Goal: Transaction & Acquisition: Book appointment/travel/reservation

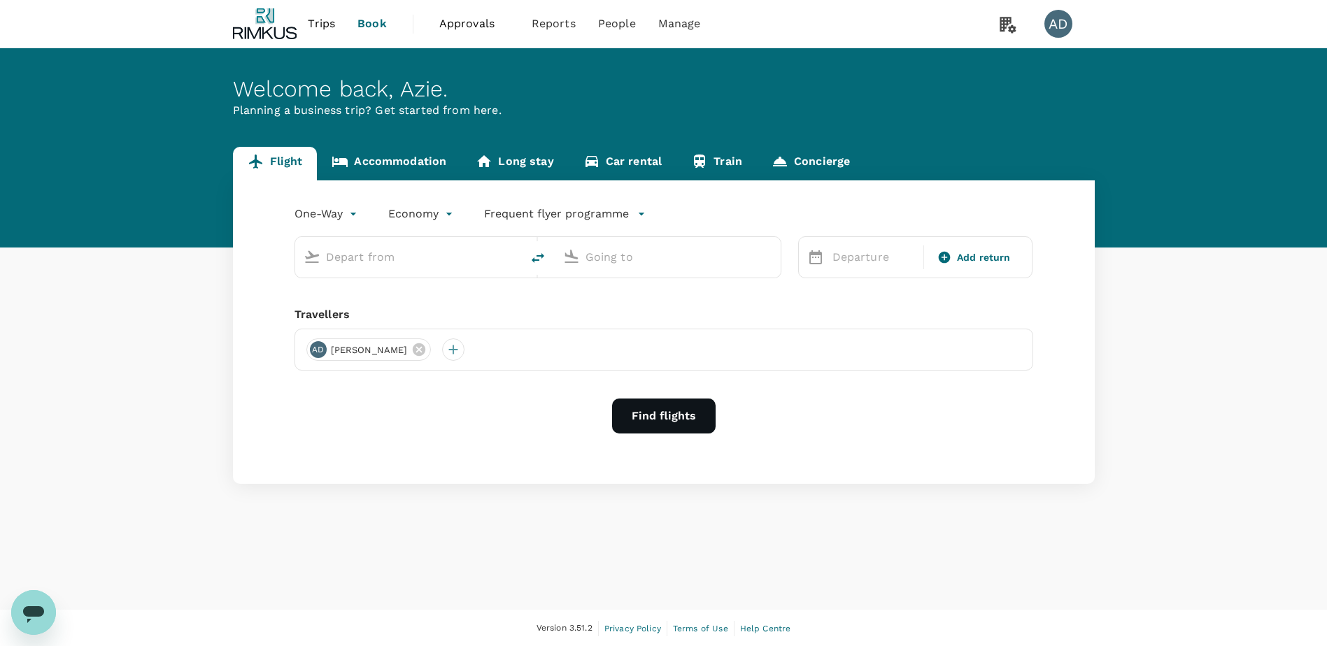
type input "roundtrip"
type input "Singapore Changi (SIN)"
type input "Kuala Lumpur Intl ([GEOGRAPHIC_DATA])"
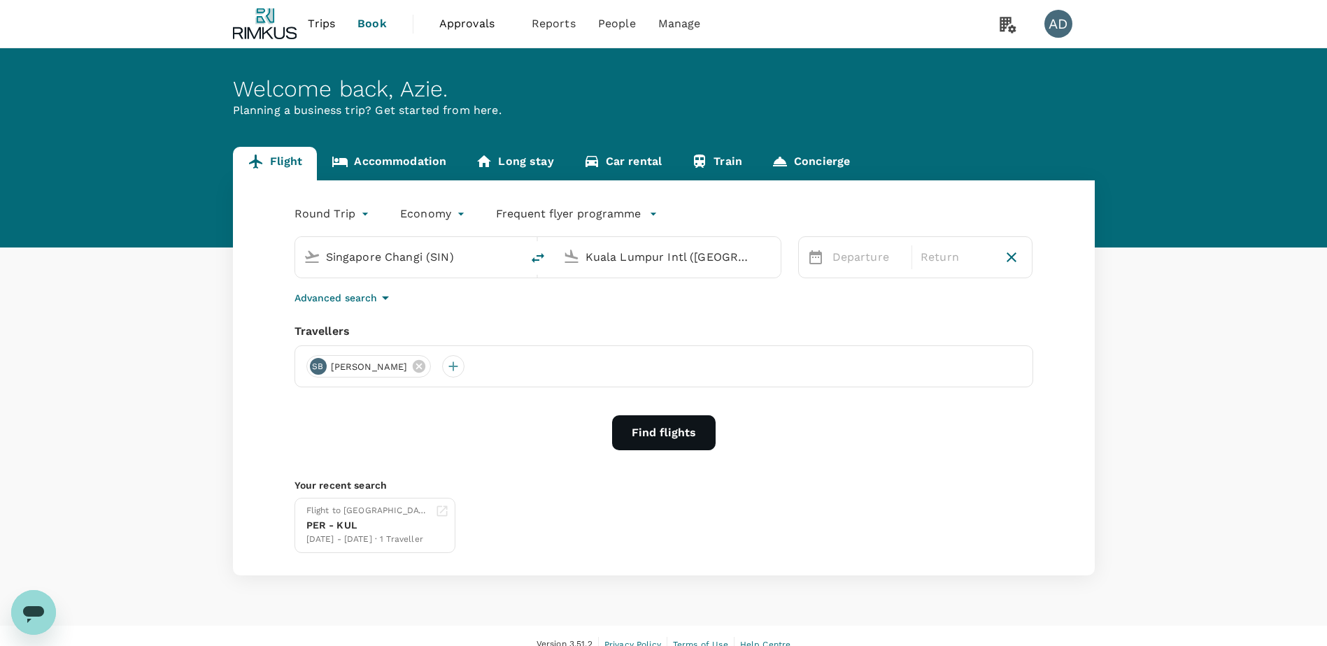
click at [810, 257] on icon at bounding box center [816, 257] width 13 height 14
click at [817, 259] on icon at bounding box center [815, 257] width 17 height 17
click at [839, 259] on p "Departure" at bounding box center [868, 257] width 71 height 17
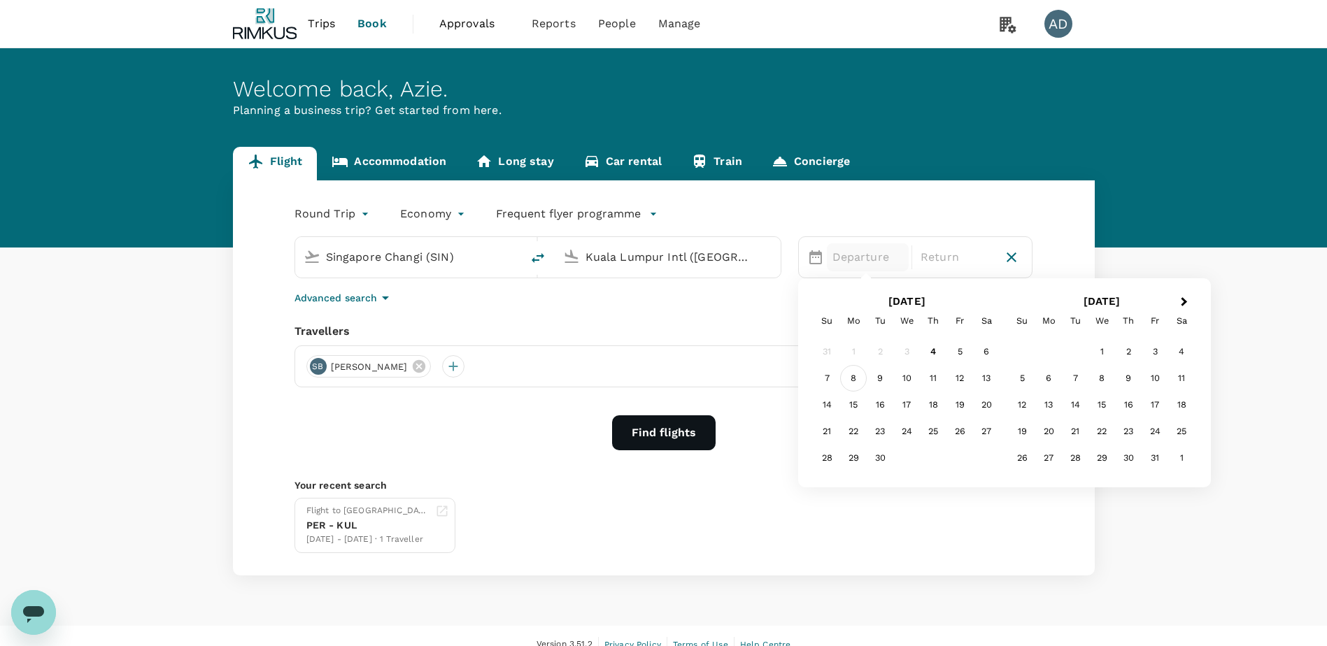
click at [854, 383] on div "8" at bounding box center [853, 378] width 27 height 27
click at [912, 376] on div "10" at bounding box center [906, 378] width 27 height 27
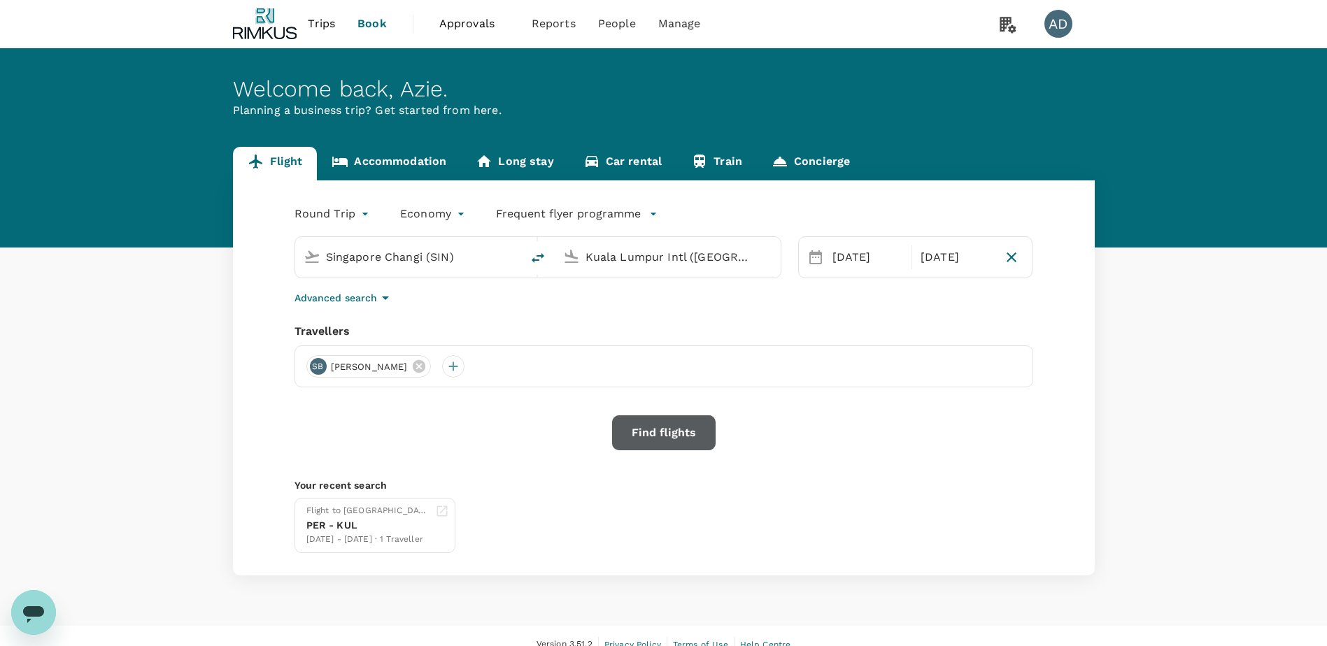
drag, startPoint x: 640, startPoint y: 427, endPoint x: 565, endPoint y: 455, distance: 80.6
click at [640, 428] on button "Find flights" at bounding box center [664, 433] width 104 height 35
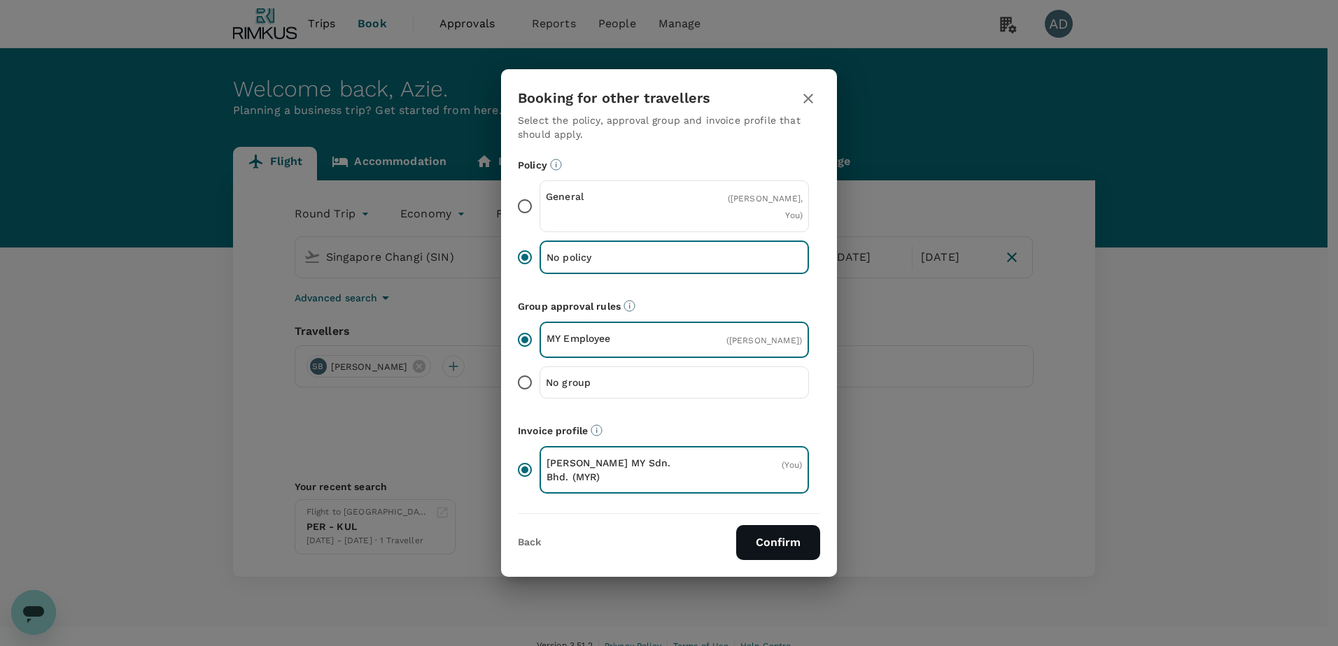
drag, startPoint x: 769, startPoint y: 537, endPoint x: 609, endPoint y: 570, distance: 162.7
click at [769, 537] on button "Confirm" at bounding box center [778, 542] width 84 height 35
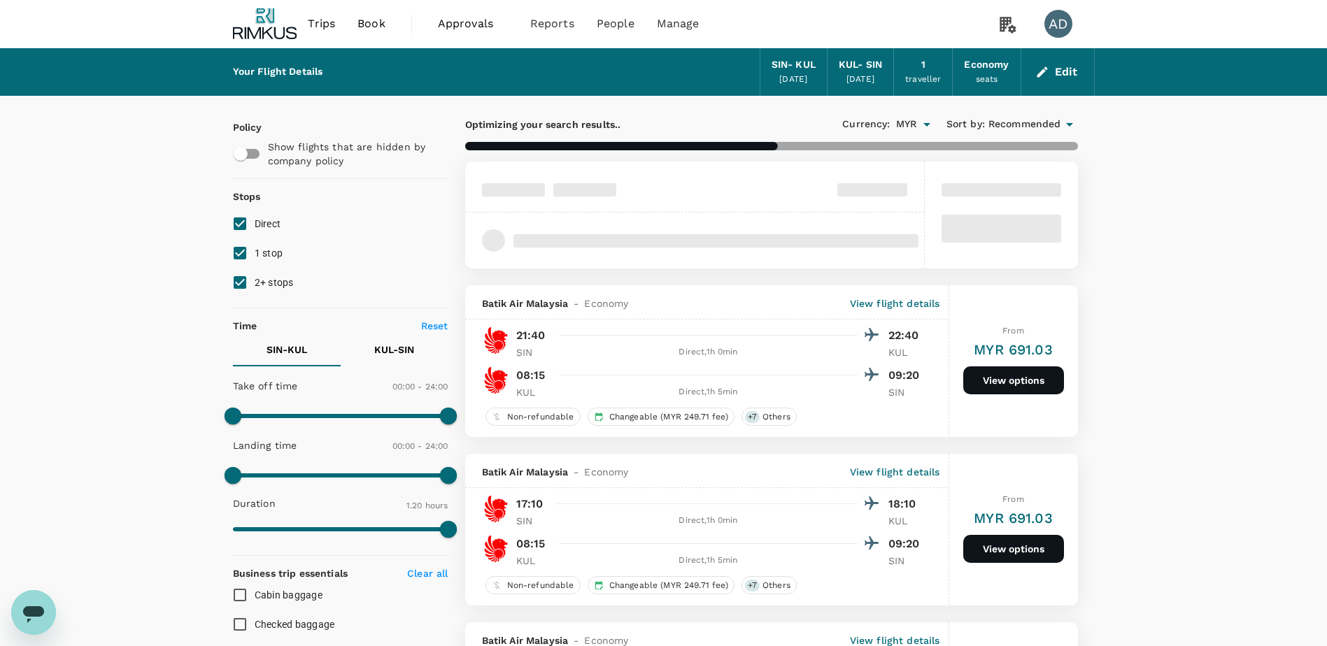
click at [243, 250] on input "1 stop" at bounding box center [239, 253] width 29 height 29
checkbox input "false"
click at [236, 287] on input "2+ stops" at bounding box center [239, 282] width 29 height 29
checkbox input "false"
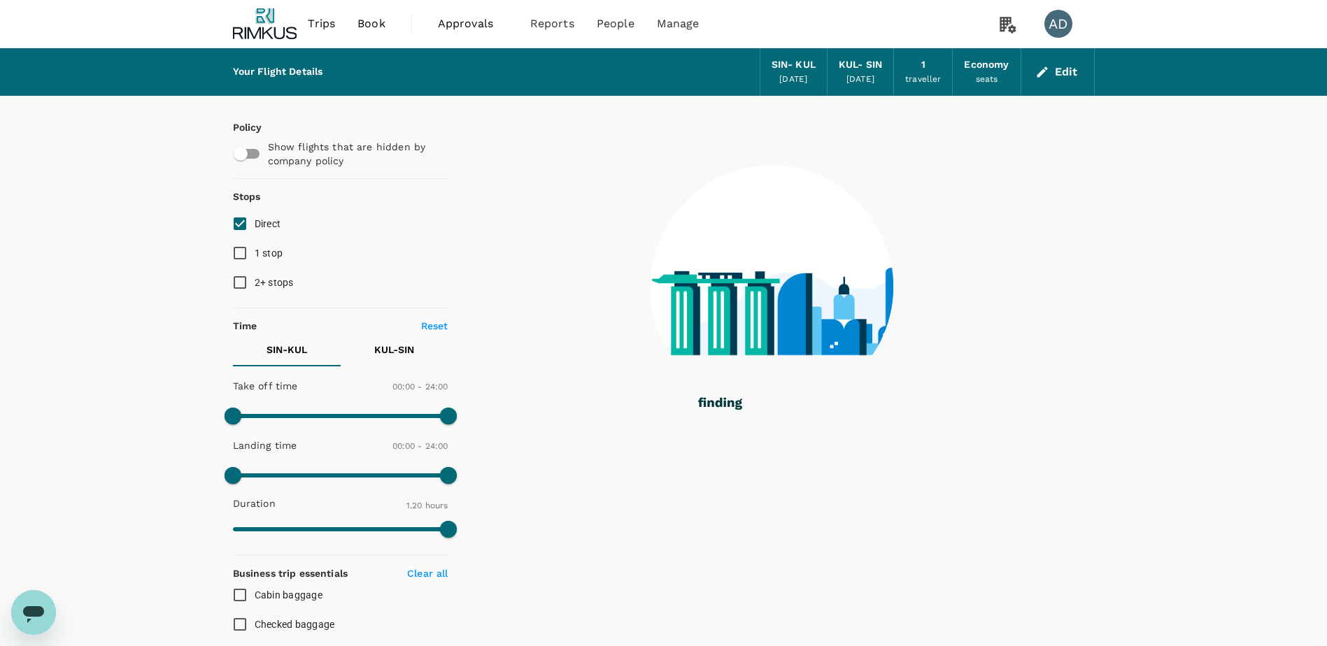
scroll to position [140, 0]
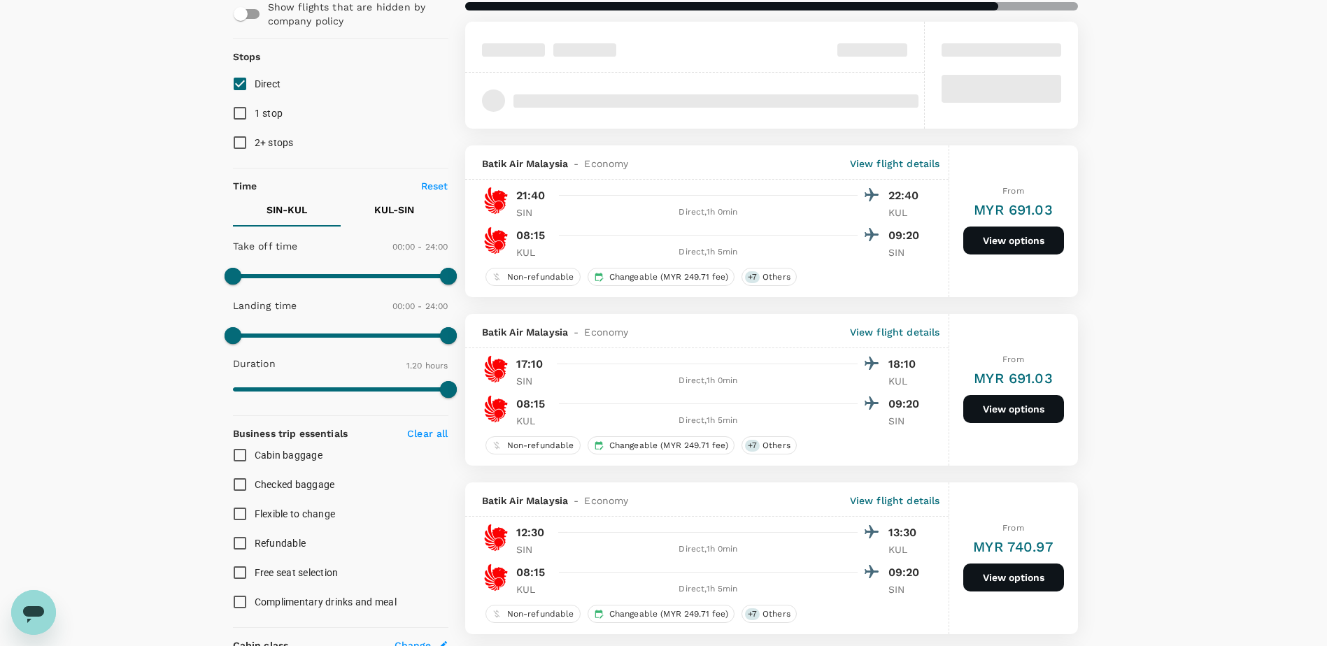
type input "MYR"
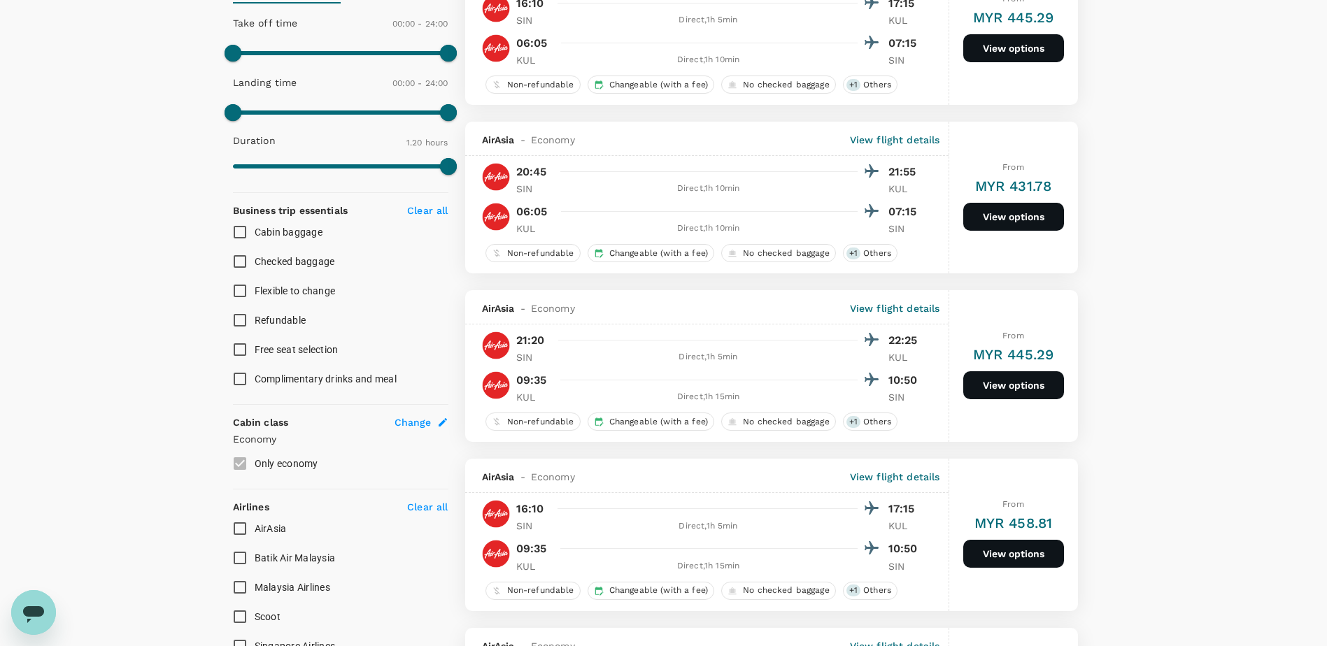
scroll to position [420, 0]
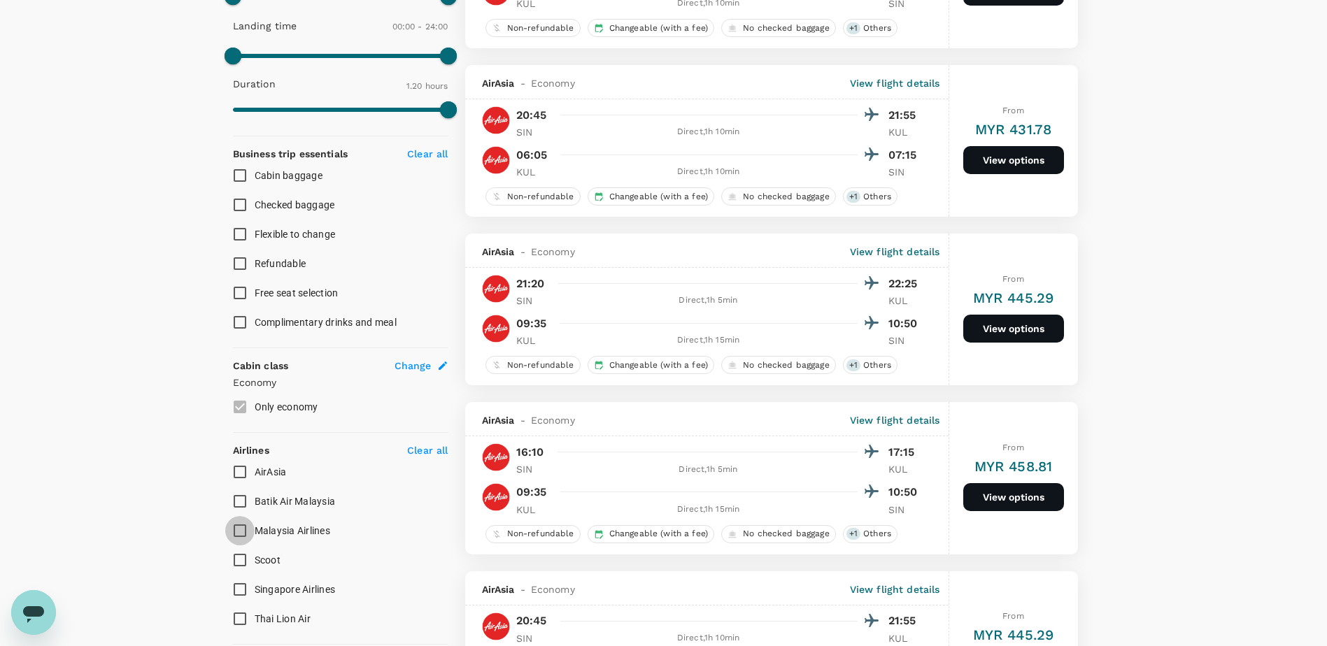
click at [248, 534] on input "Malaysia Airlines" at bounding box center [239, 530] width 29 height 29
checkbox input "true"
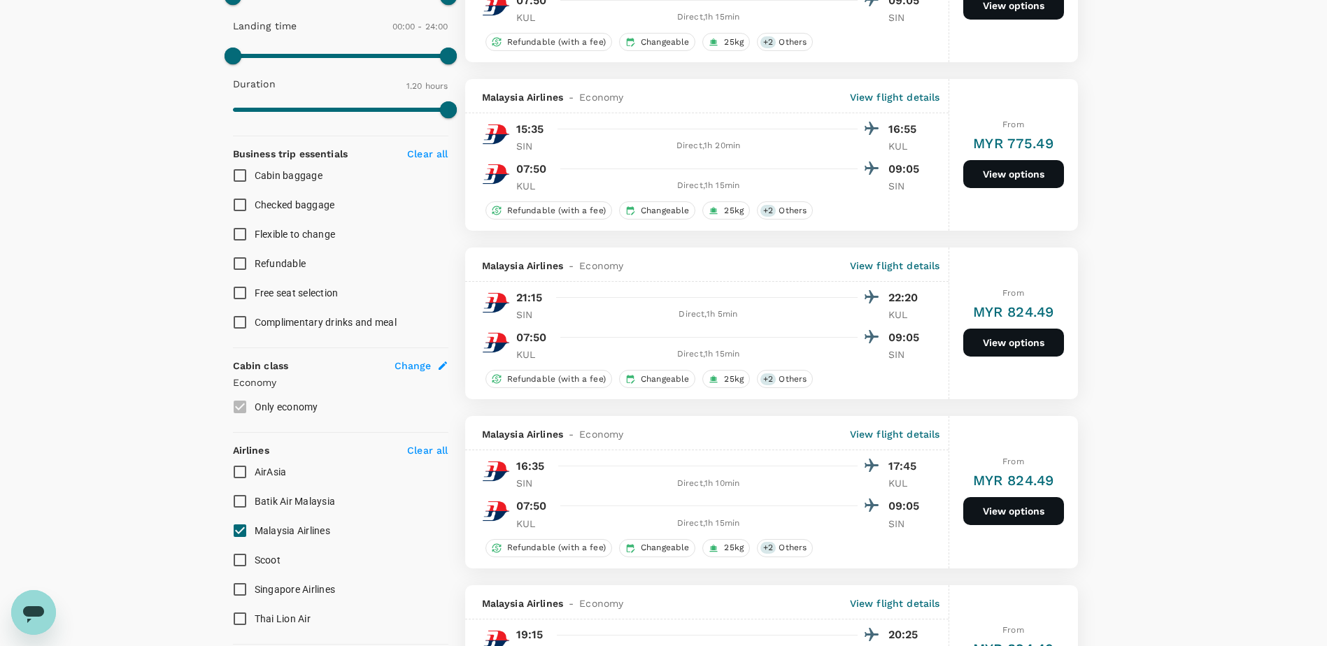
type input "860"
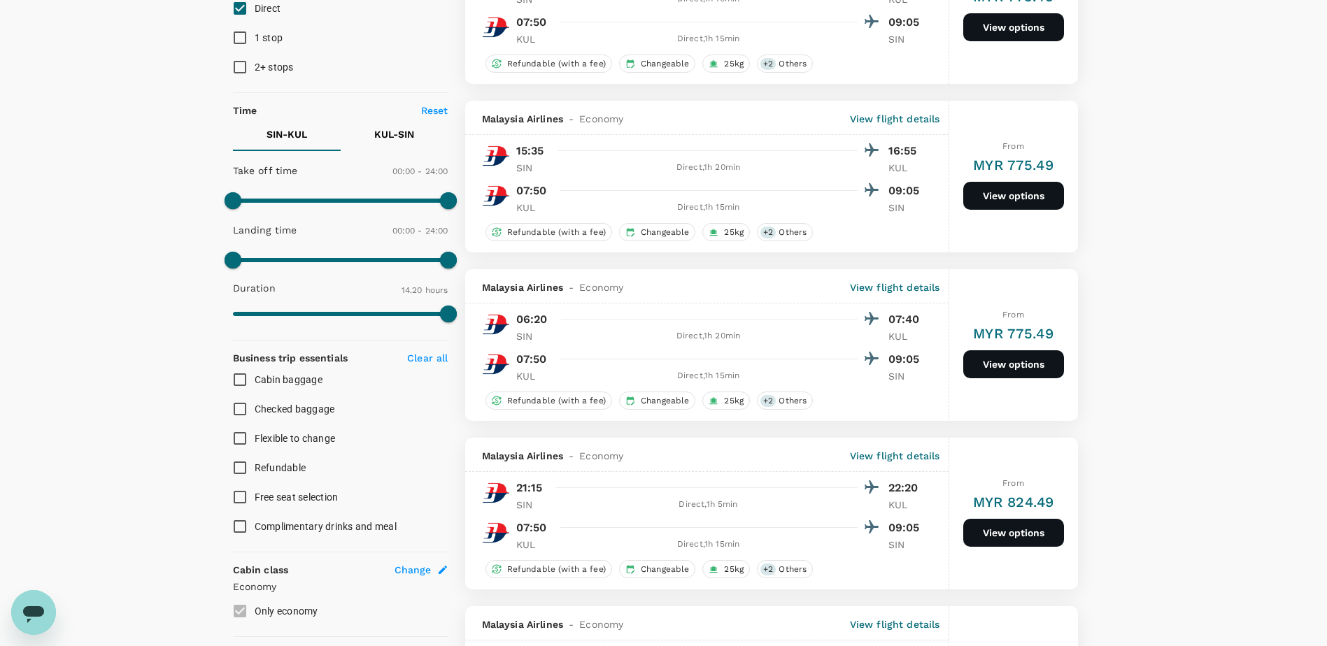
scroll to position [210, 0]
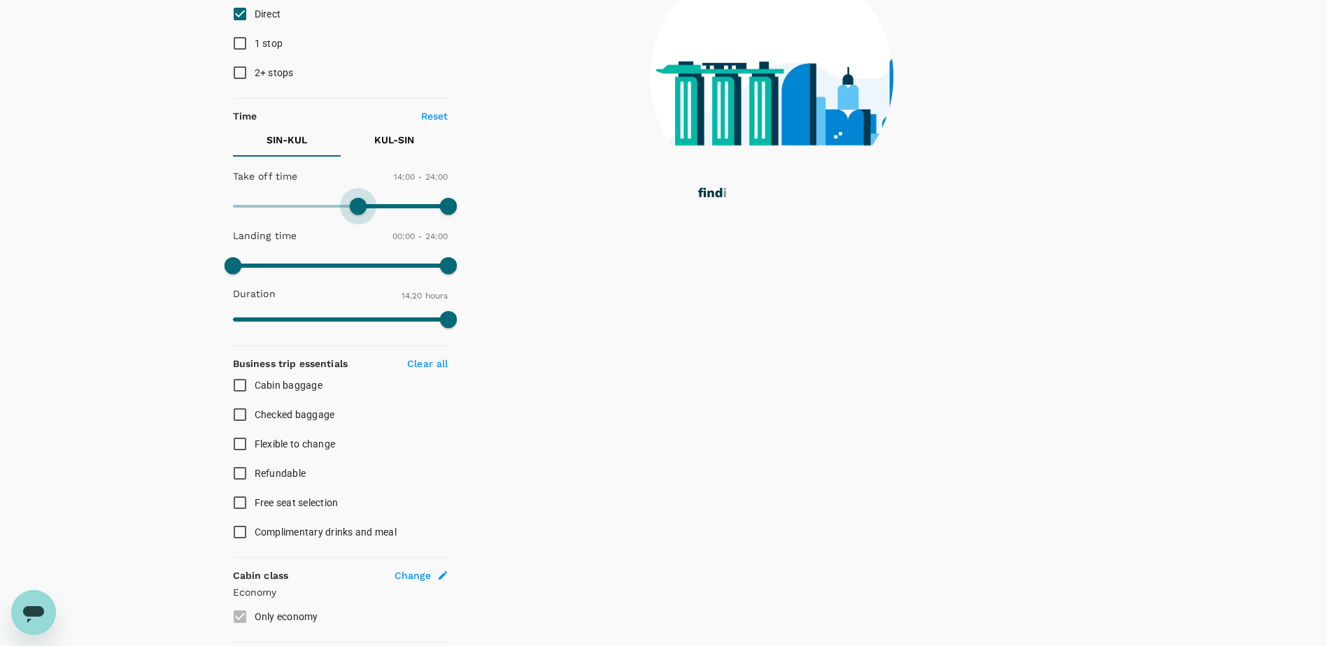
type input "900"
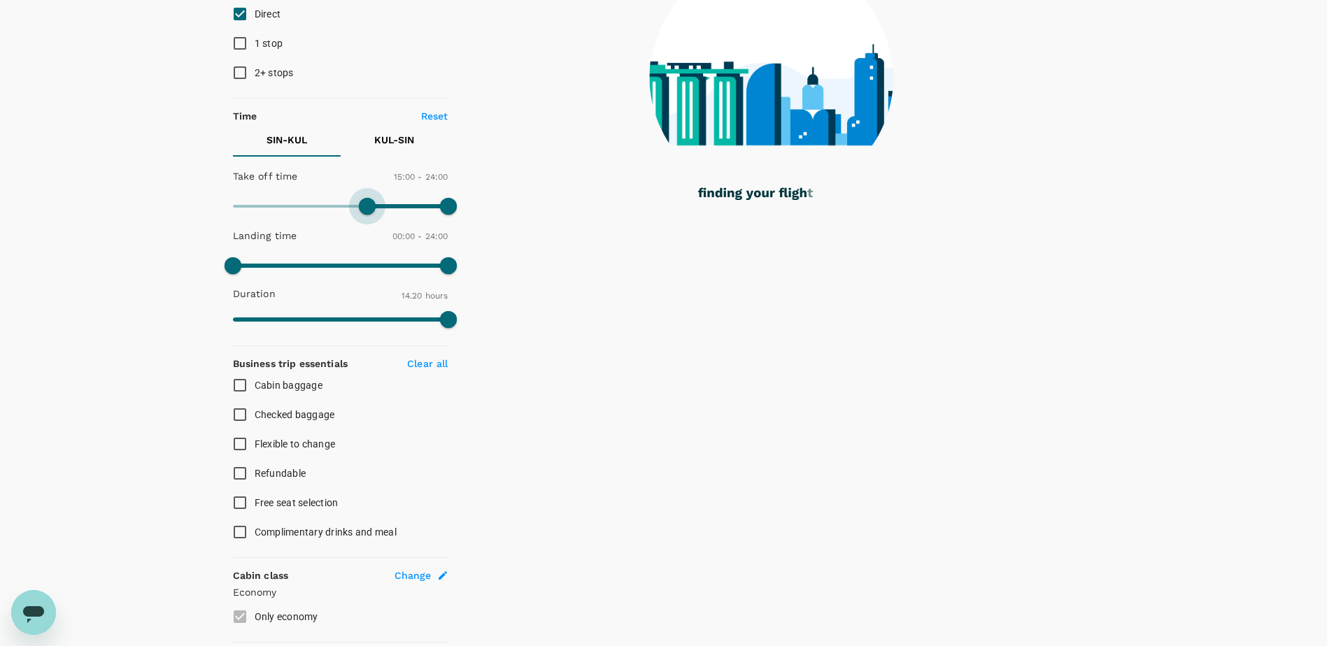
drag, startPoint x: 226, startPoint y: 208, endPoint x: 369, endPoint y: 213, distance: 143.5
click at [369, 213] on span at bounding box center [367, 206] width 17 height 17
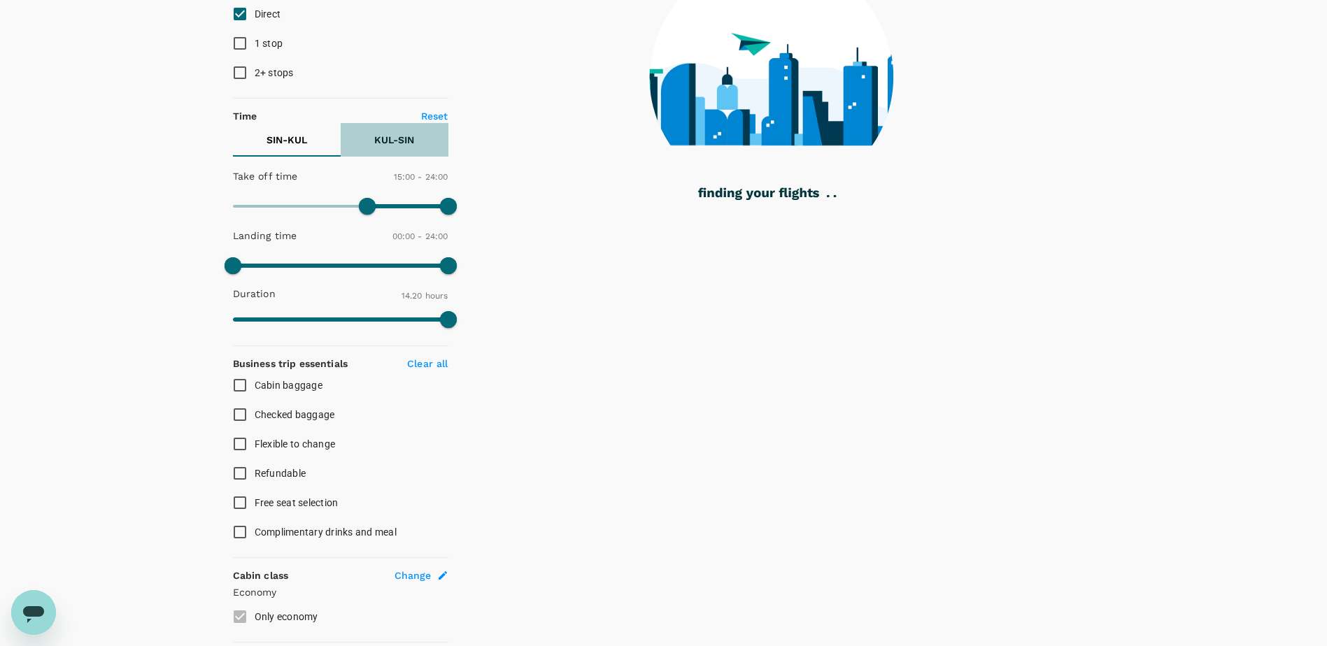
click at [397, 143] on p "KUL - SIN" at bounding box center [394, 140] width 40 height 14
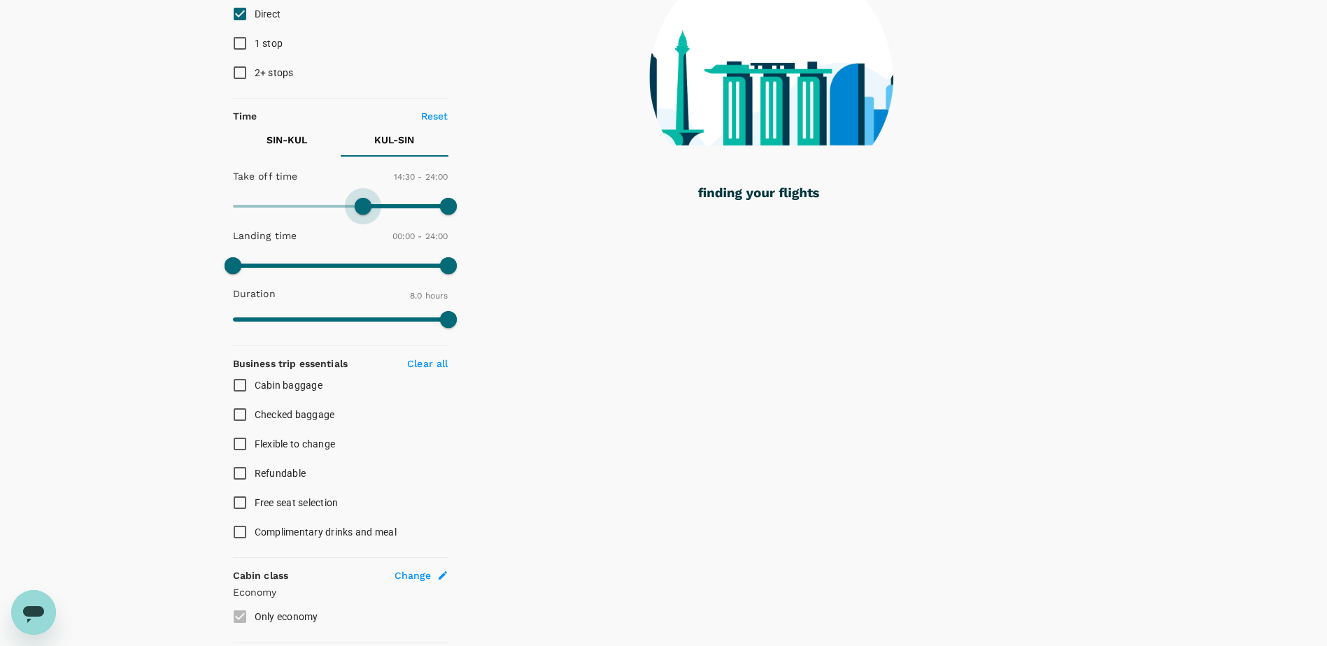
type input "900"
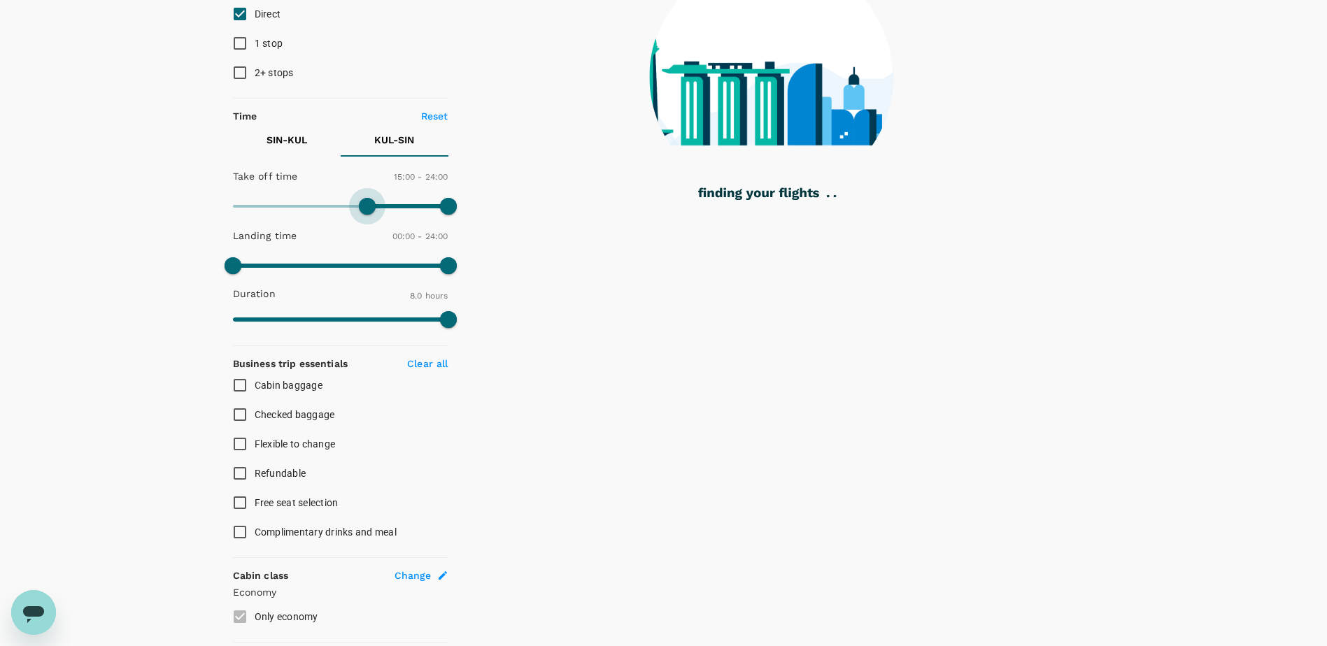
drag, startPoint x: 237, startPoint y: 211, endPoint x: 368, endPoint y: 224, distance: 131.5
click at [368, 224] on div "Take off time 15:00 - 24:00 Landing time 00:00 - 24:00 Duration 8.0 hours" at bounding box center [337, 248] width 221 height 173
click at [290, 141] on p "SIN - KUL" at bounding box center [287, 140] width 41 height 14
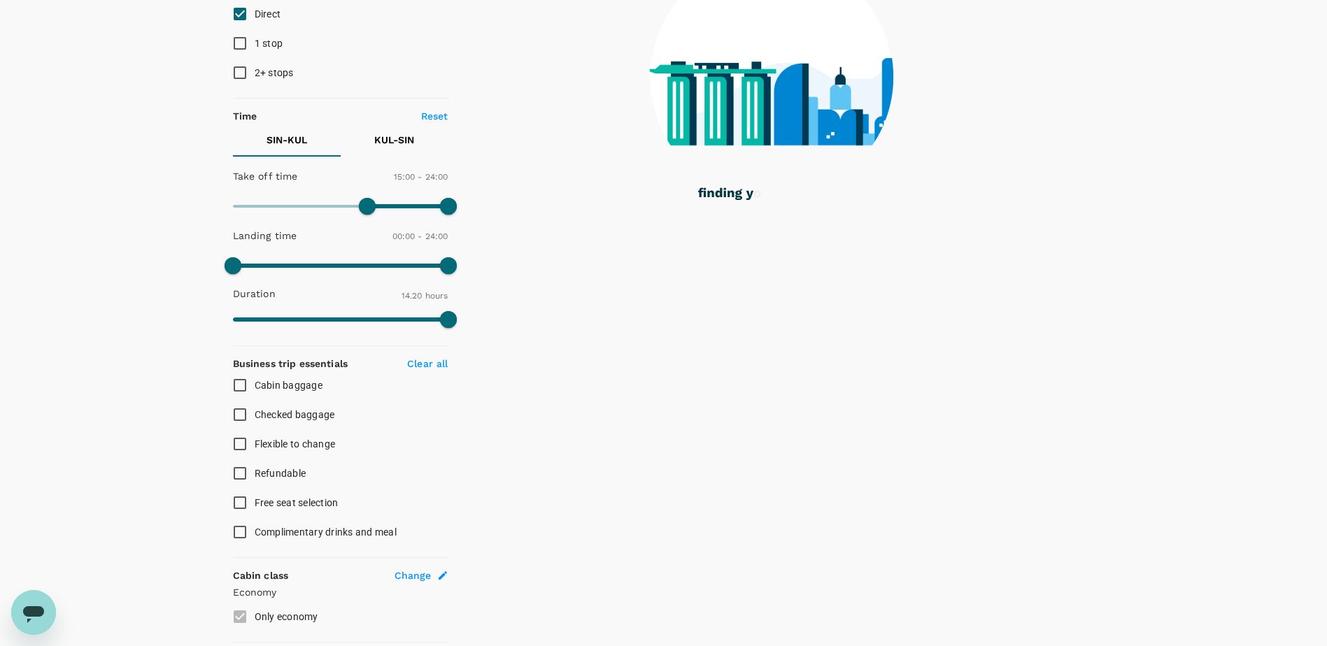
click at [407, 140] on p "KUL - SIN" at bounding box center [394, 140] width 40 height 14
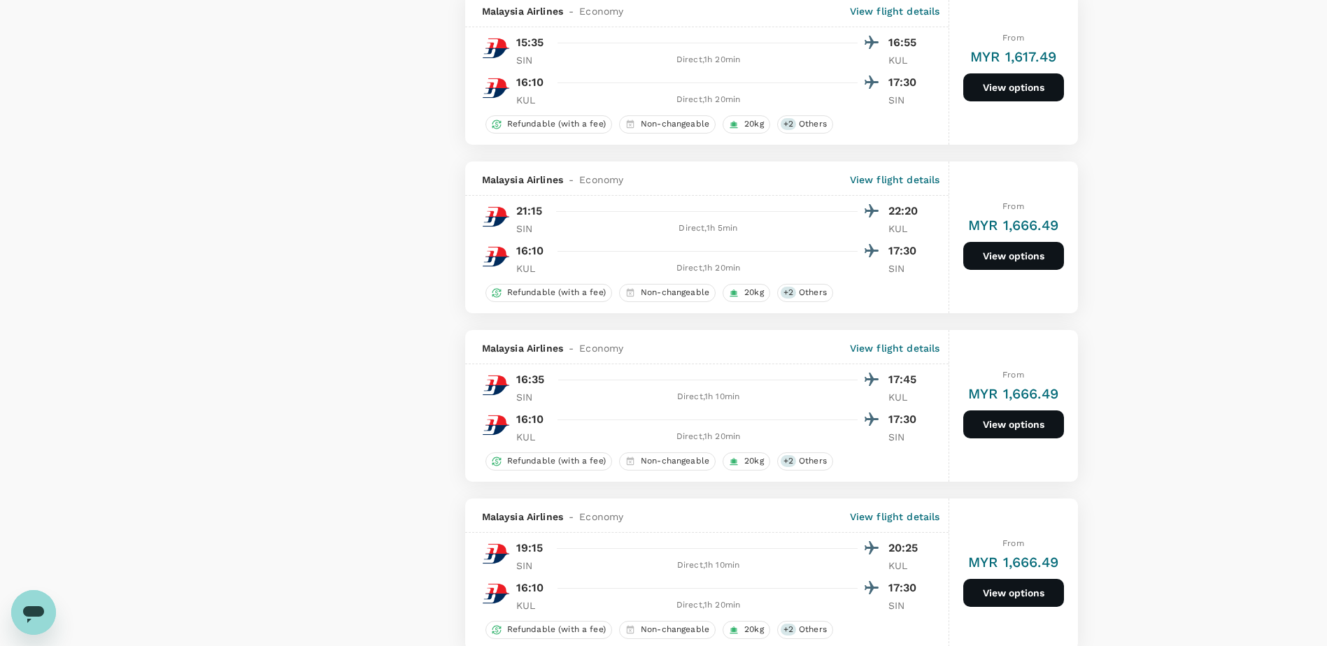
scroll to position [1469, 0]
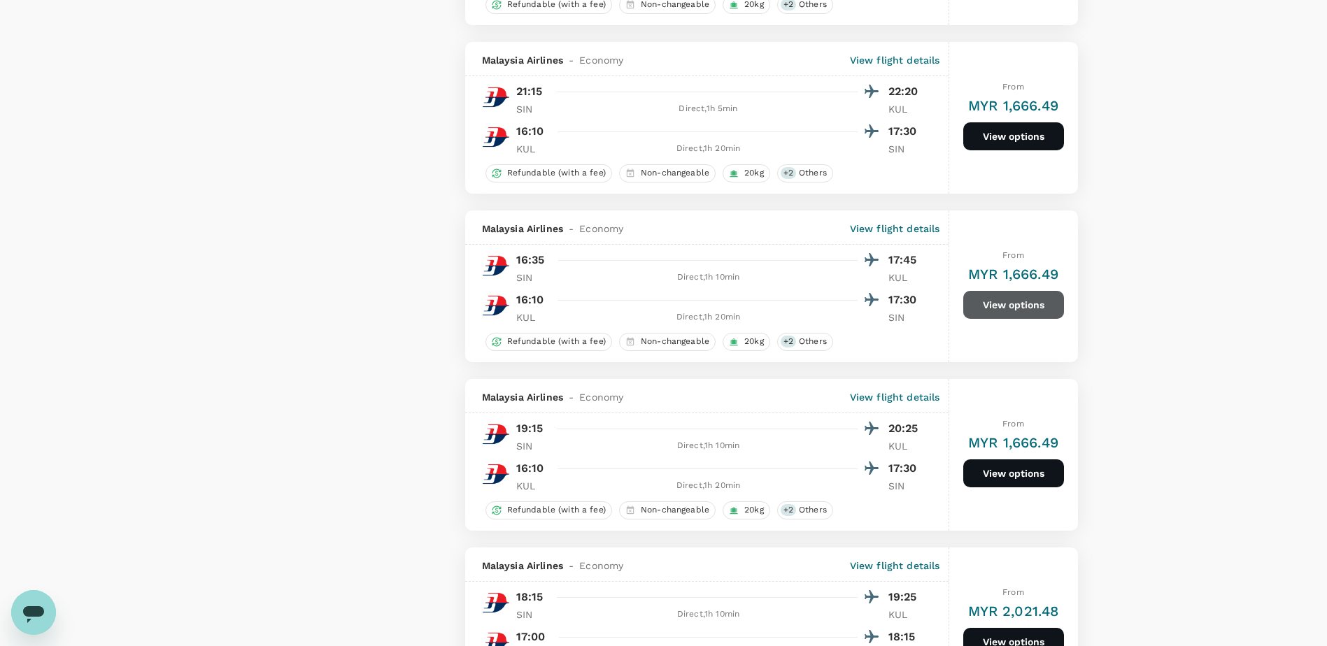
click at [1012, 311] on button "View options" at bounding box center [1013, 305] width 101 height 28
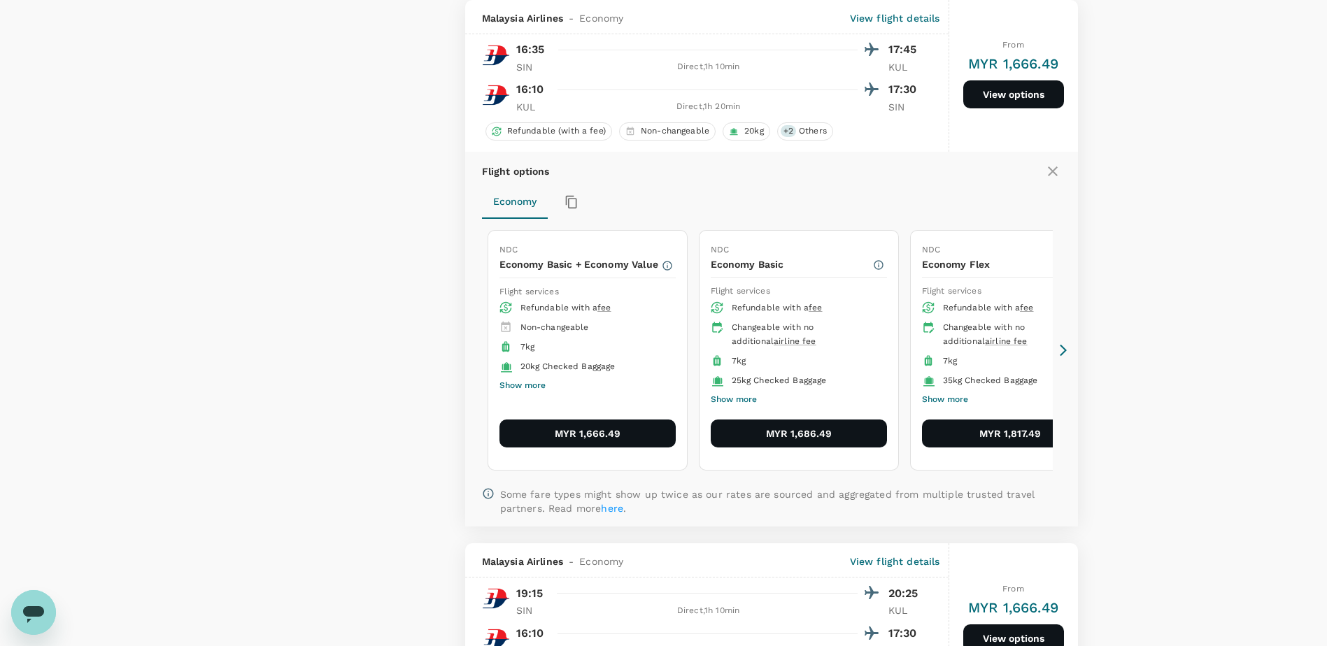
scroll to position [1610, 0]
